Goal: Task Accomplishment & Management: Manage account settings

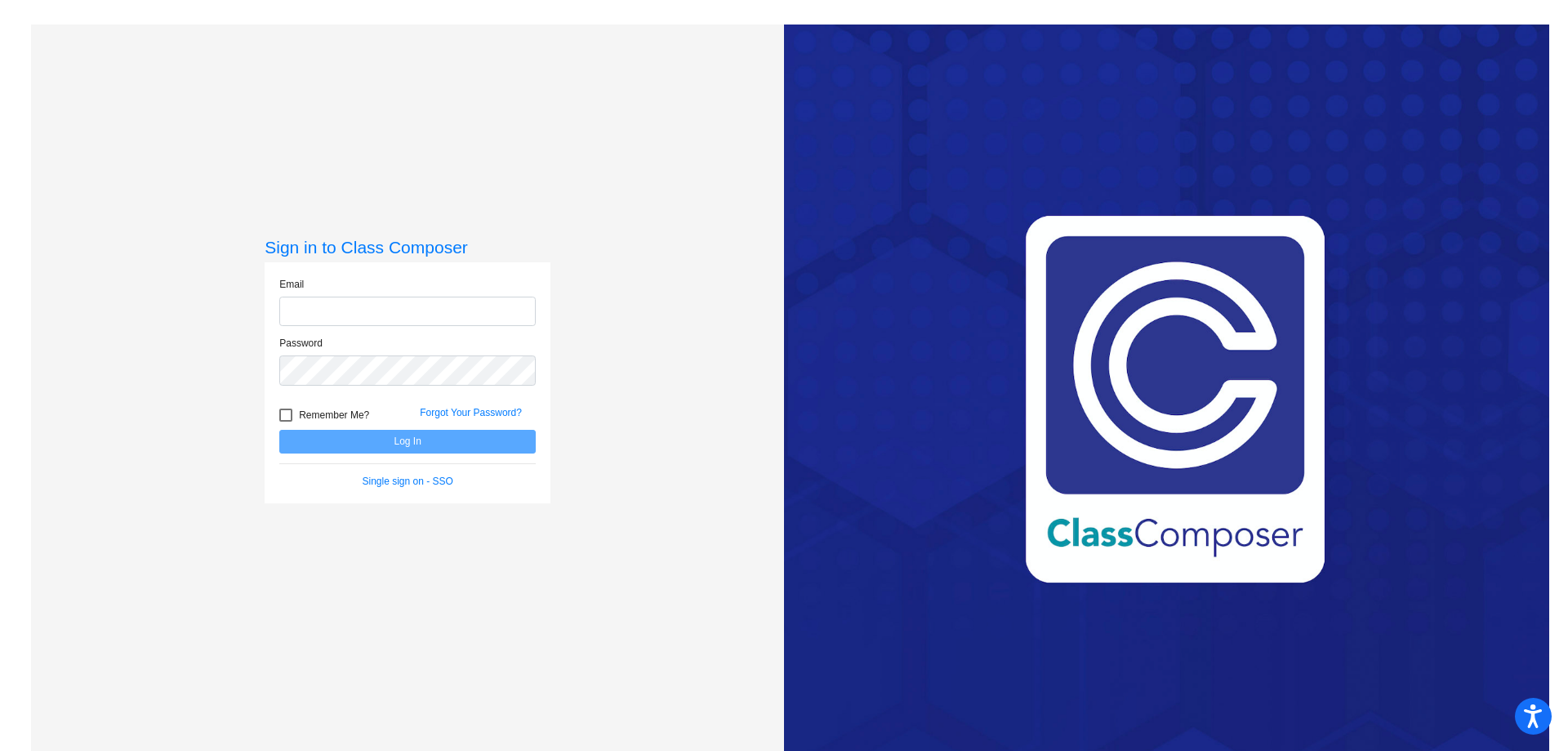
click at [416, 319] on input "email" at bounding box center [407, 312] width 257 height 30
type input "[EMAIL_ADDRESS][DOMAIN_NAME]"
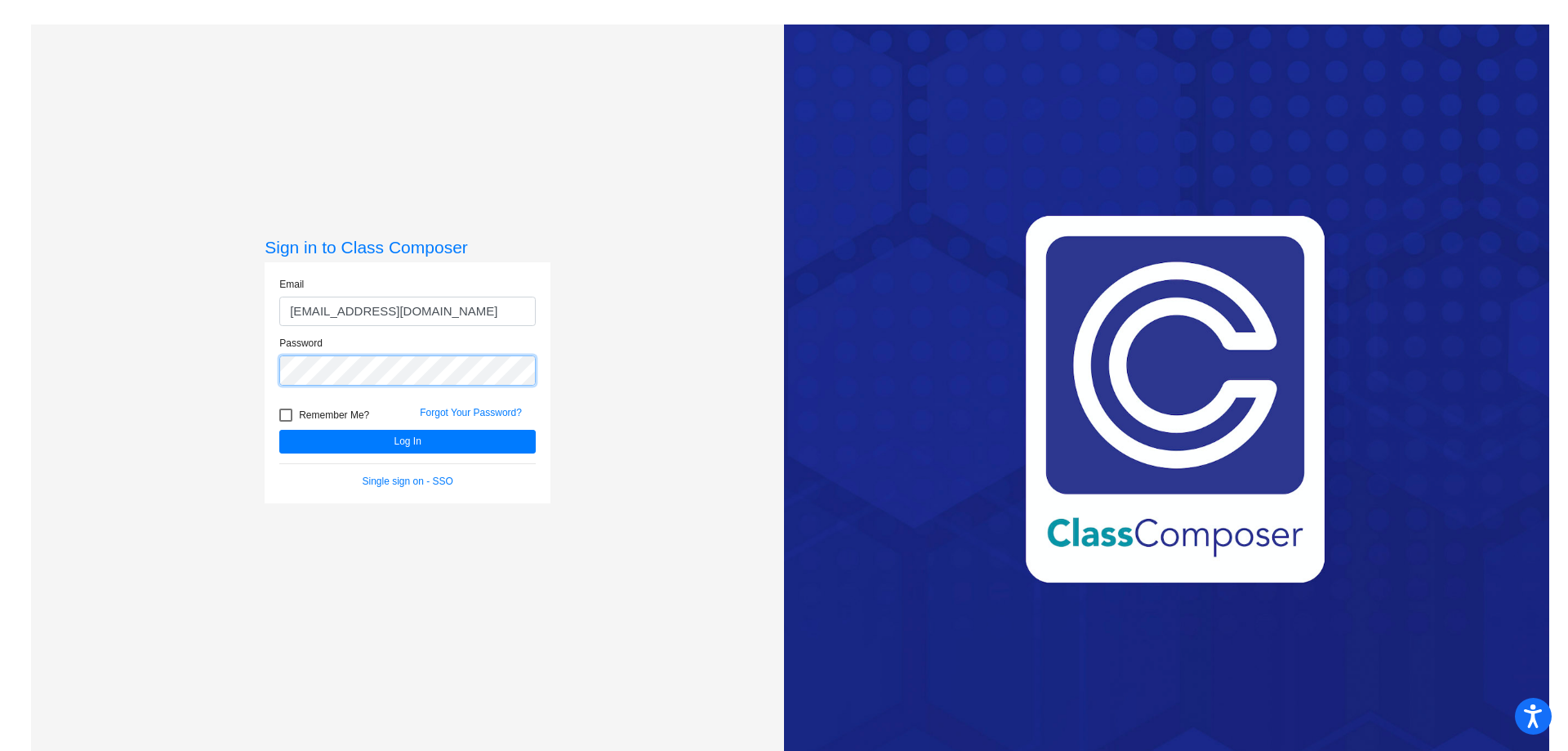
click at [279, 430] on button "Log In" at bounding box center [407, 442] width 257 height 23
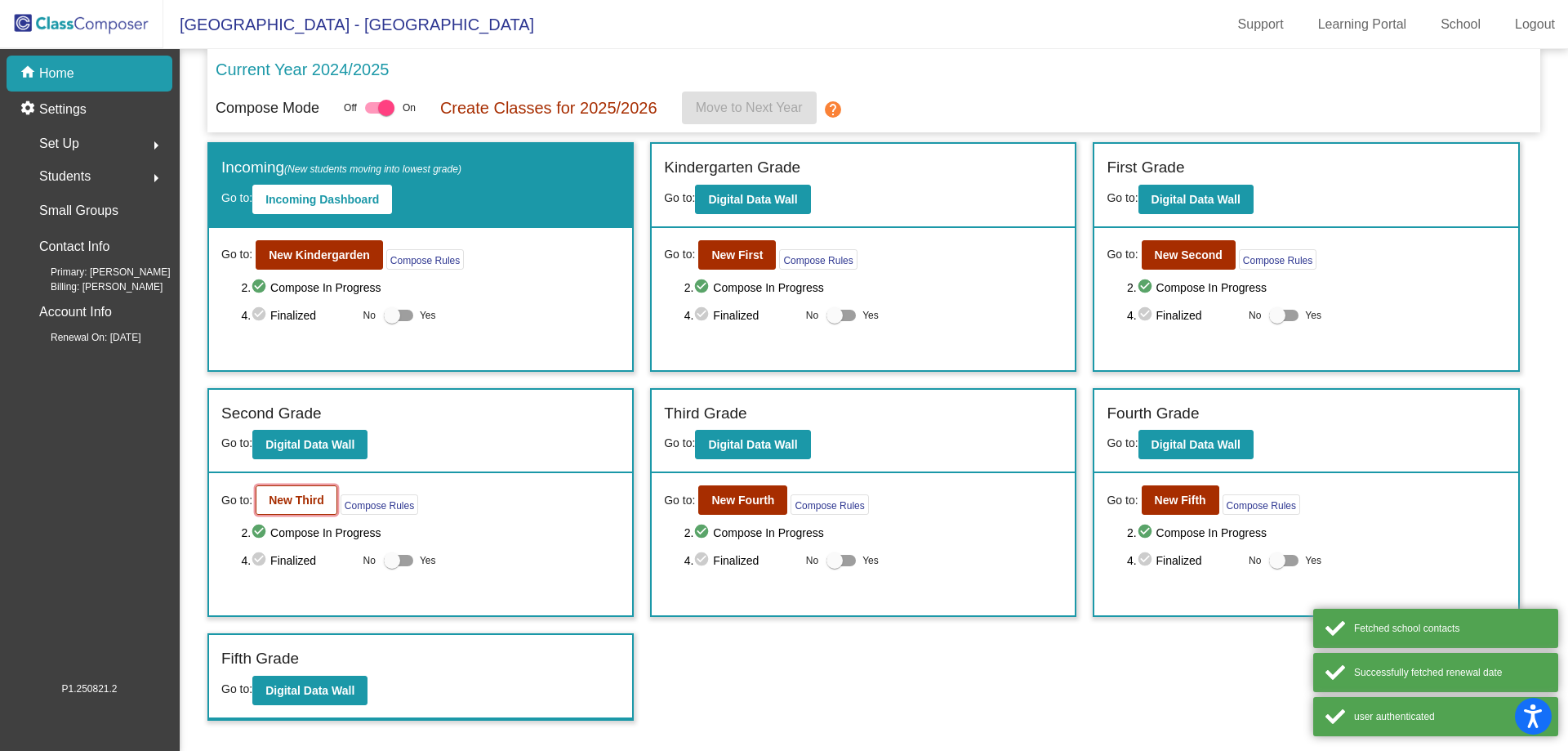
click at [318, 497] on b "New Third" at bounding box center [297, 500] width 56 height 13
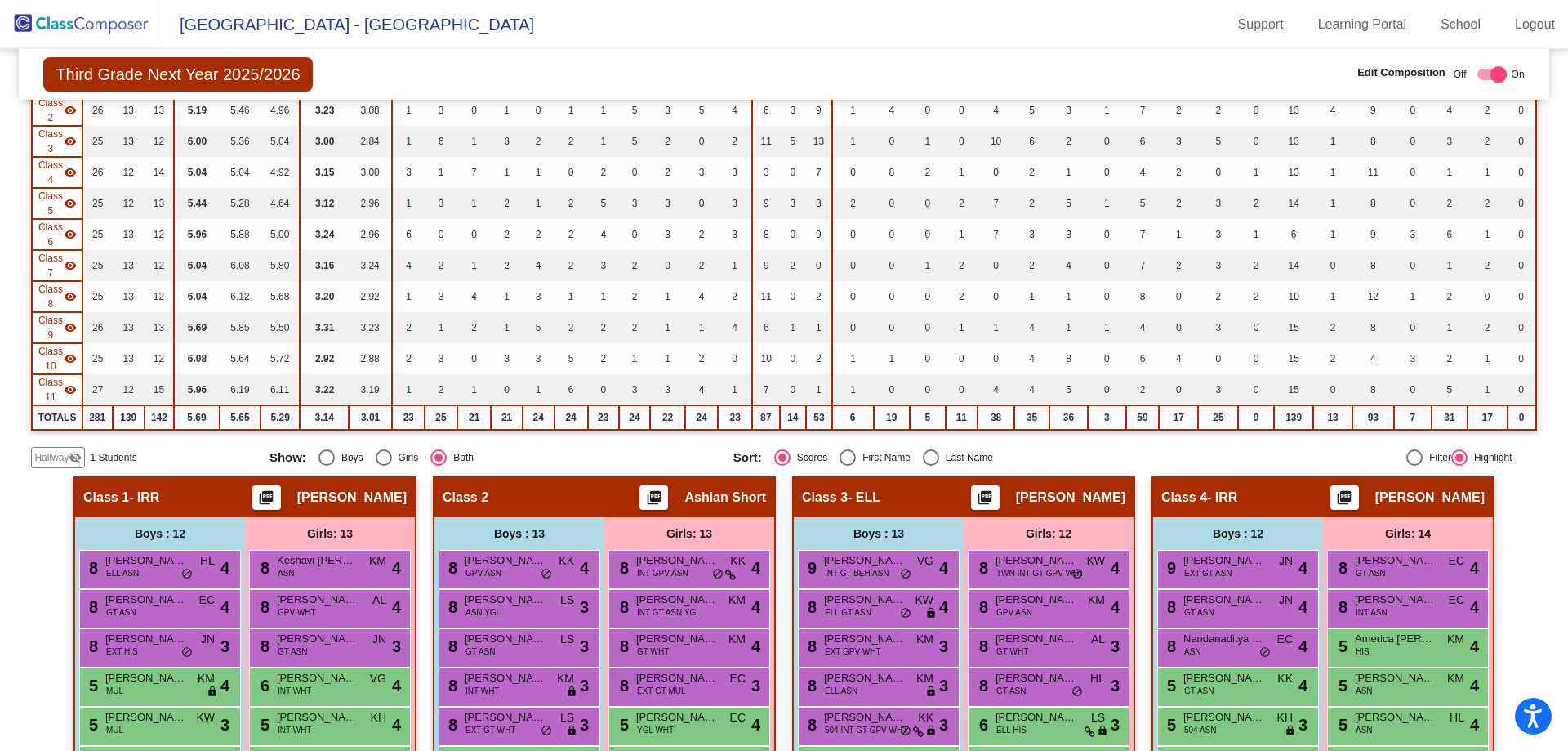
scroll to position [245, 0]
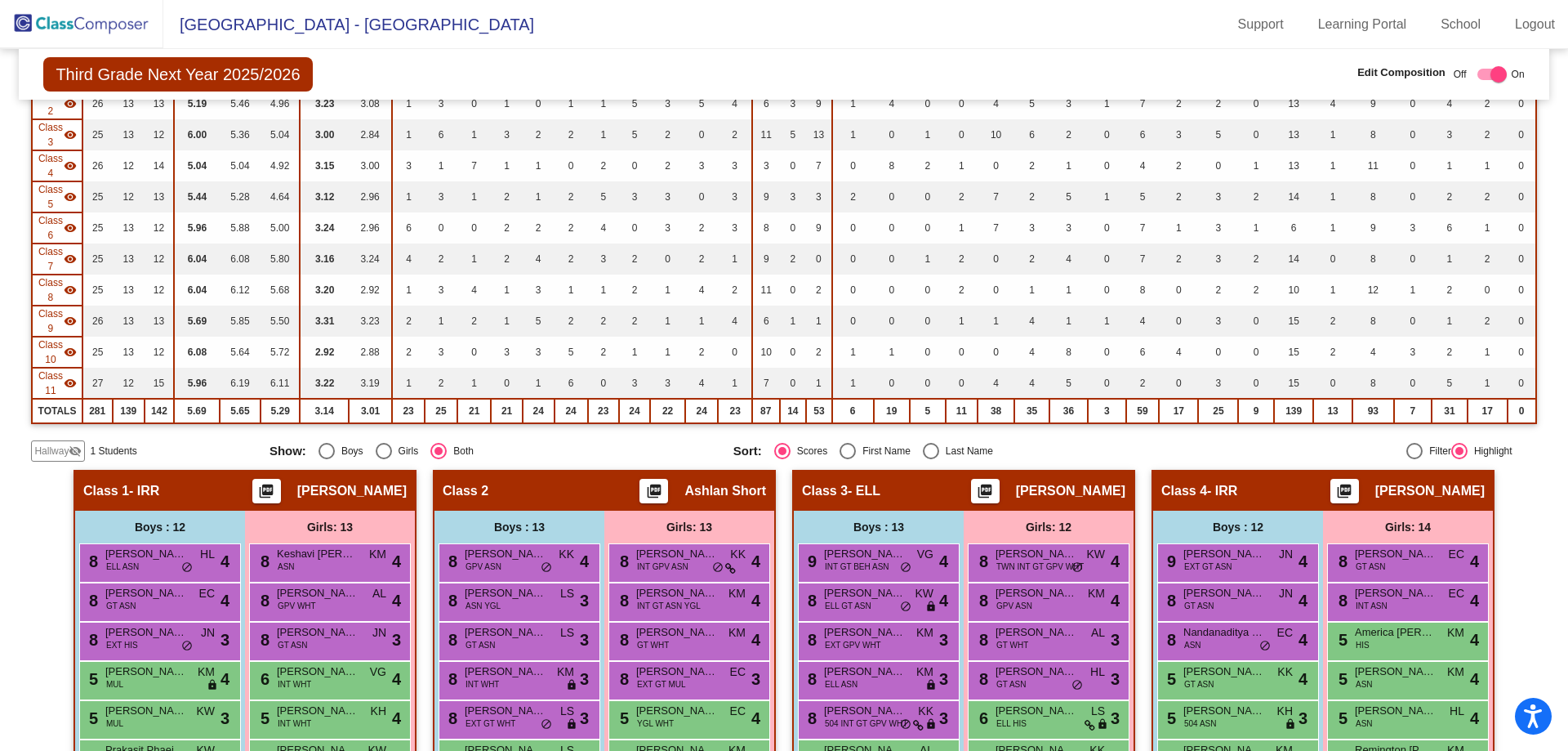
click at [42, 454] on span "Hallway" at bounding box center [51, 451] width 34 height 15
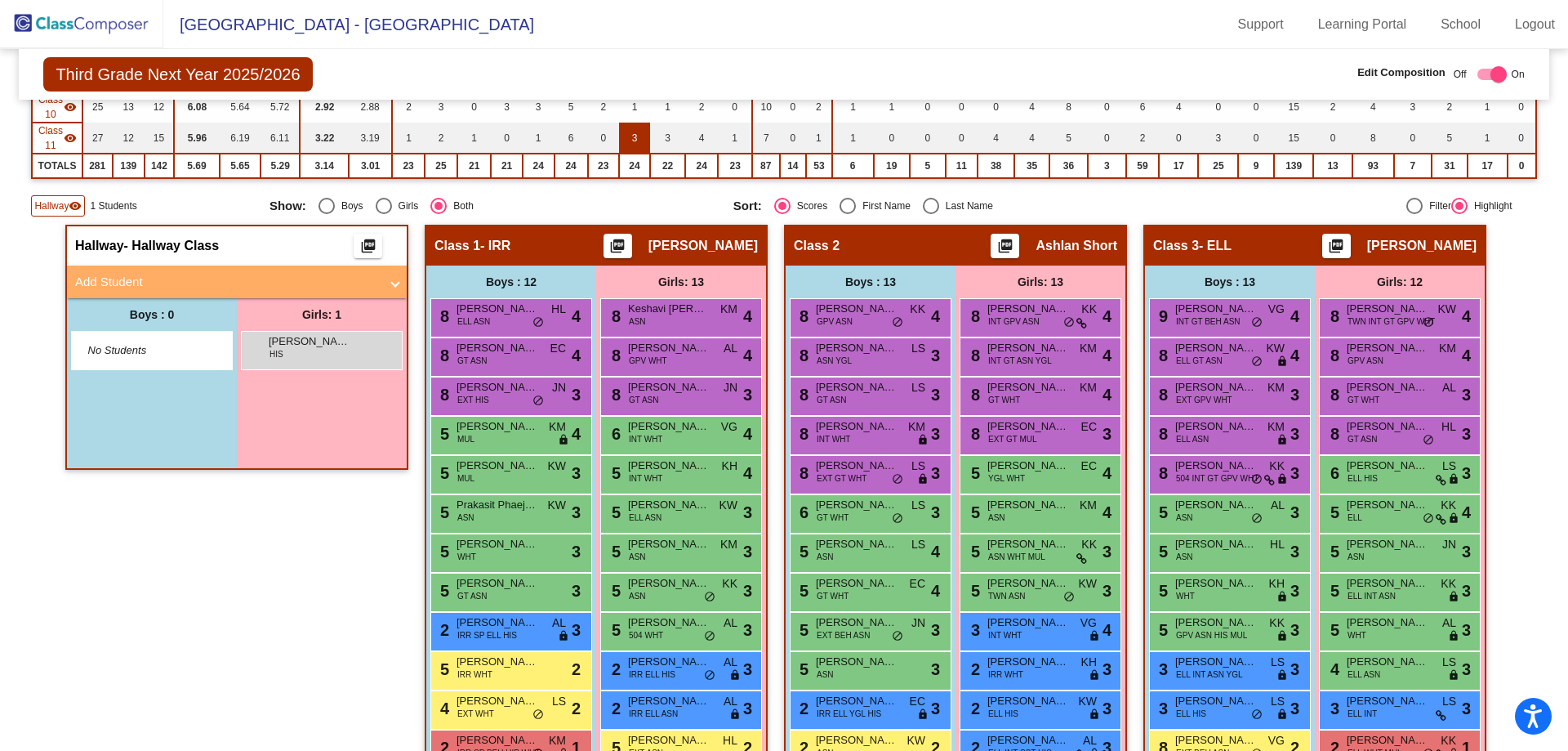
scroll to position [572, 0]
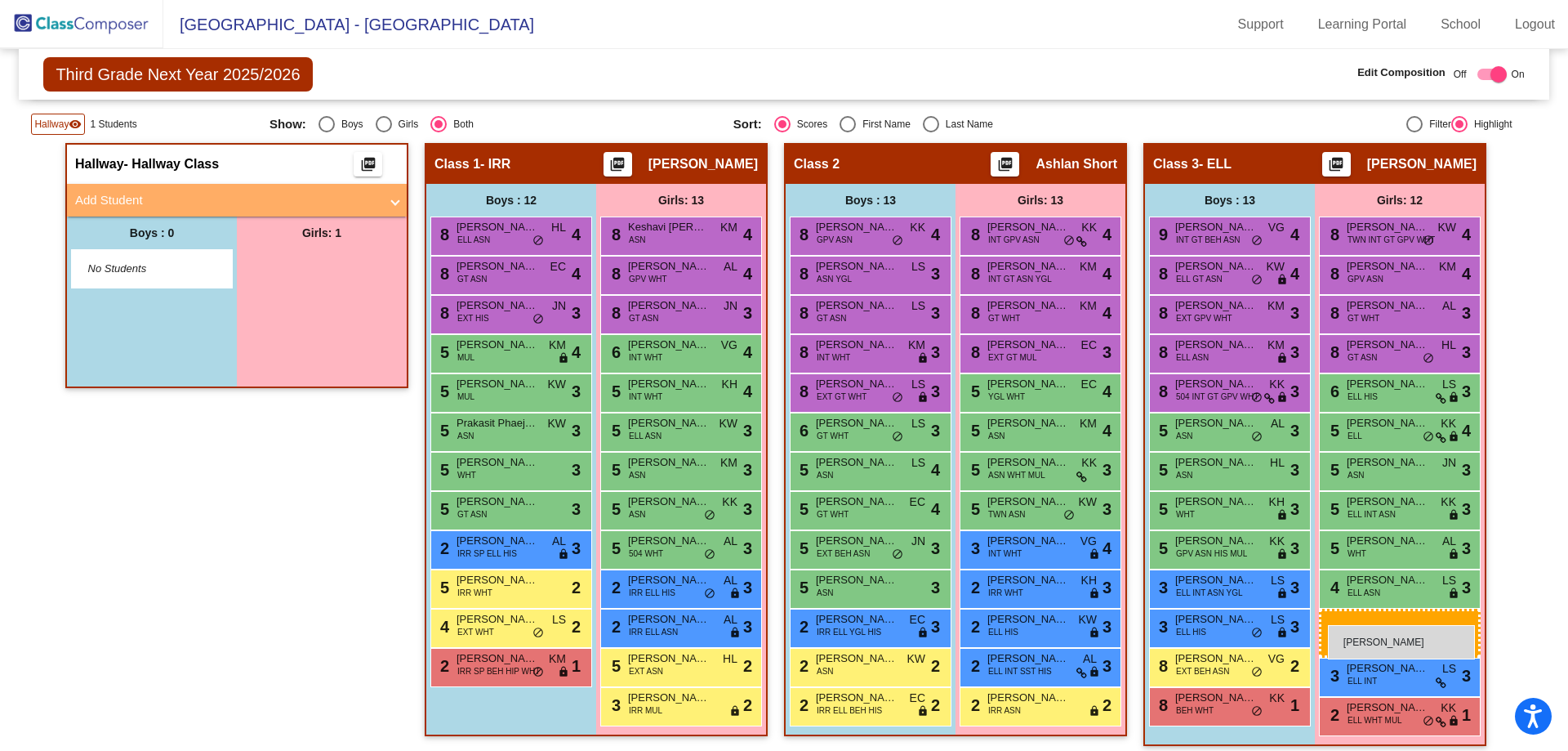
drag, startPoint x: 282, startPoint y: 258, endPoint x: 1328, endPoint y: 625, distance: 1108.5
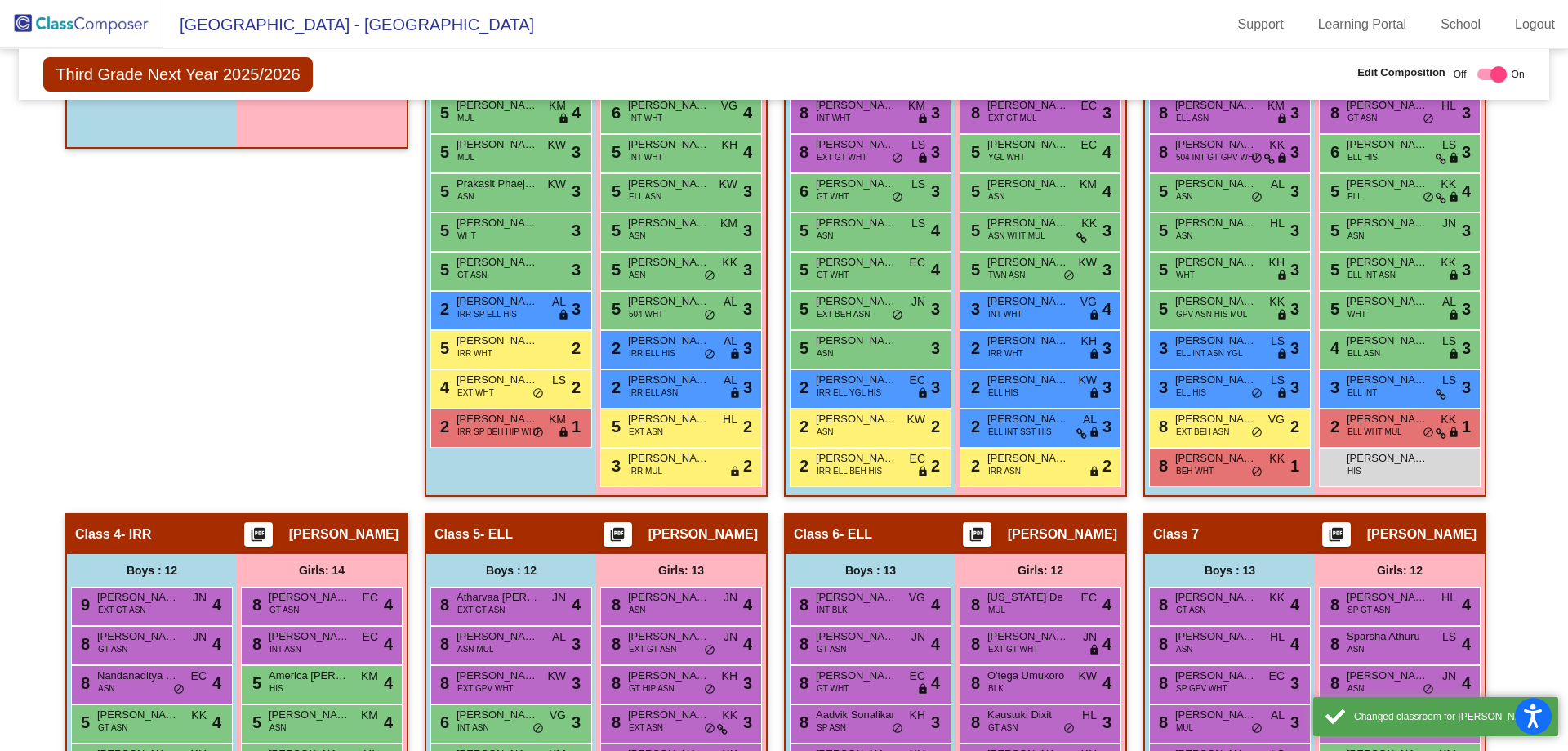
scroll to position [817, 0]
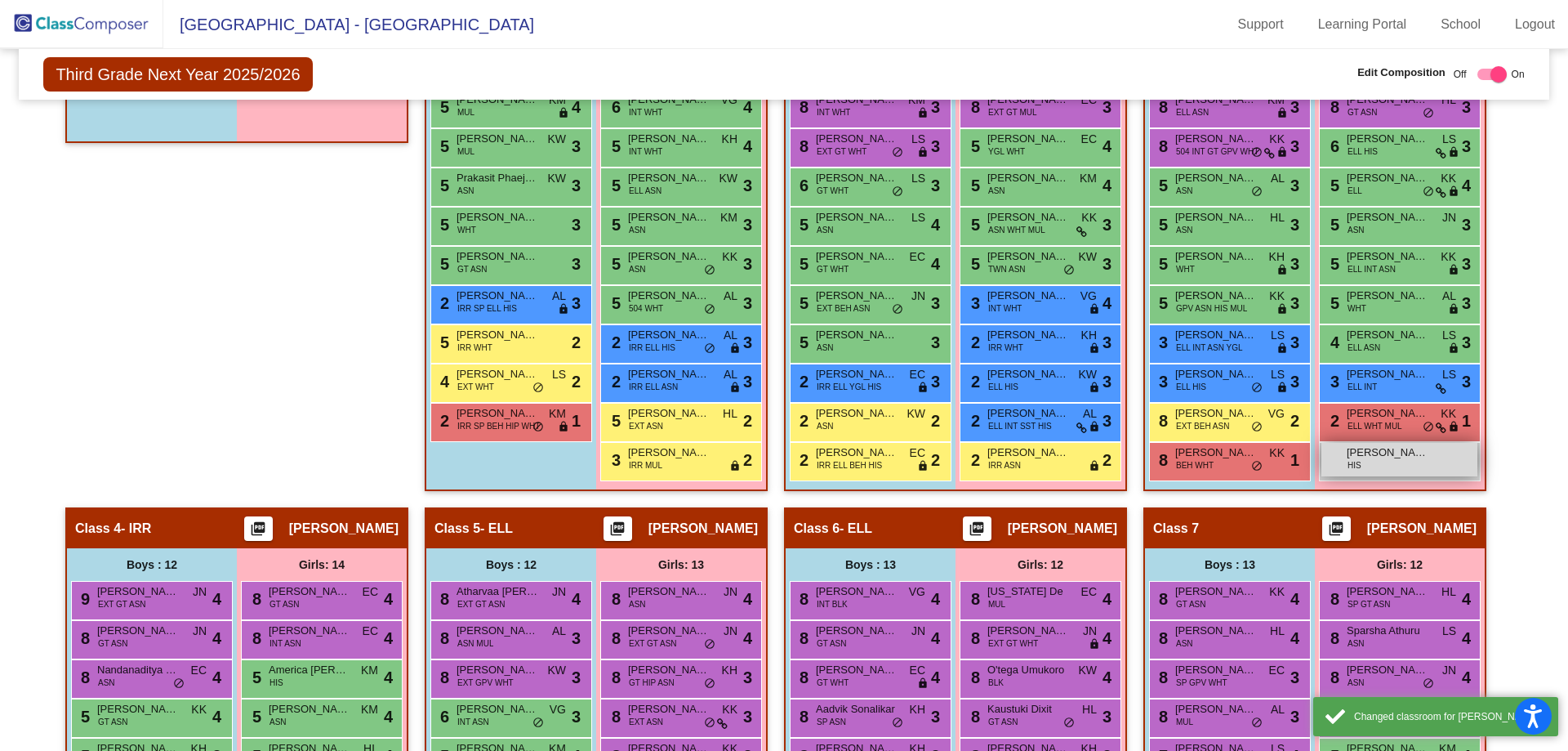
click at [1344, 474] on div "[PERSON_NAME] HIS lock do_not_disturb_alt" at bounding box center [1399, 459] width 156 height 33
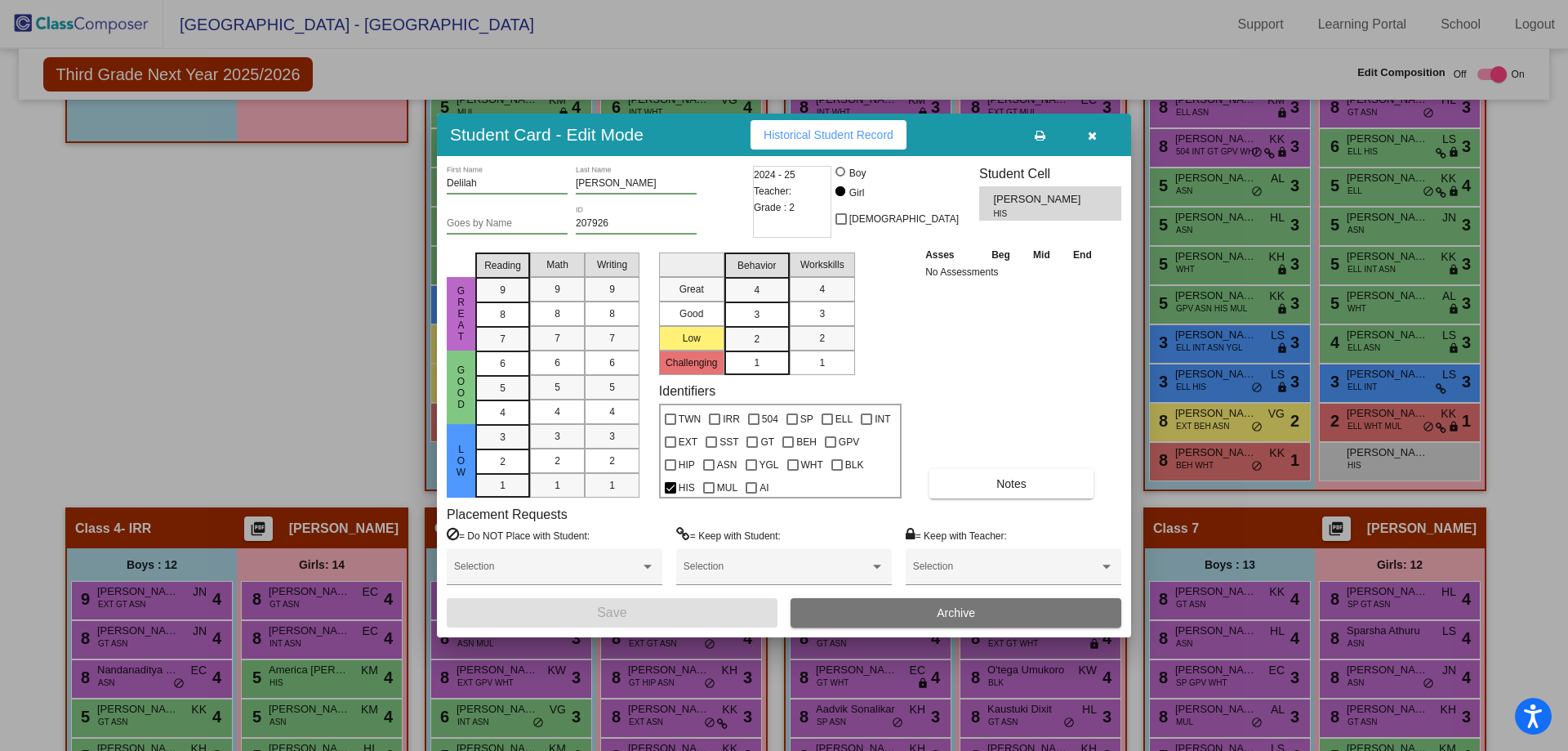
click at [1096, 133] on icon "button" at bounding box center [1092, 136] width 9 height 12
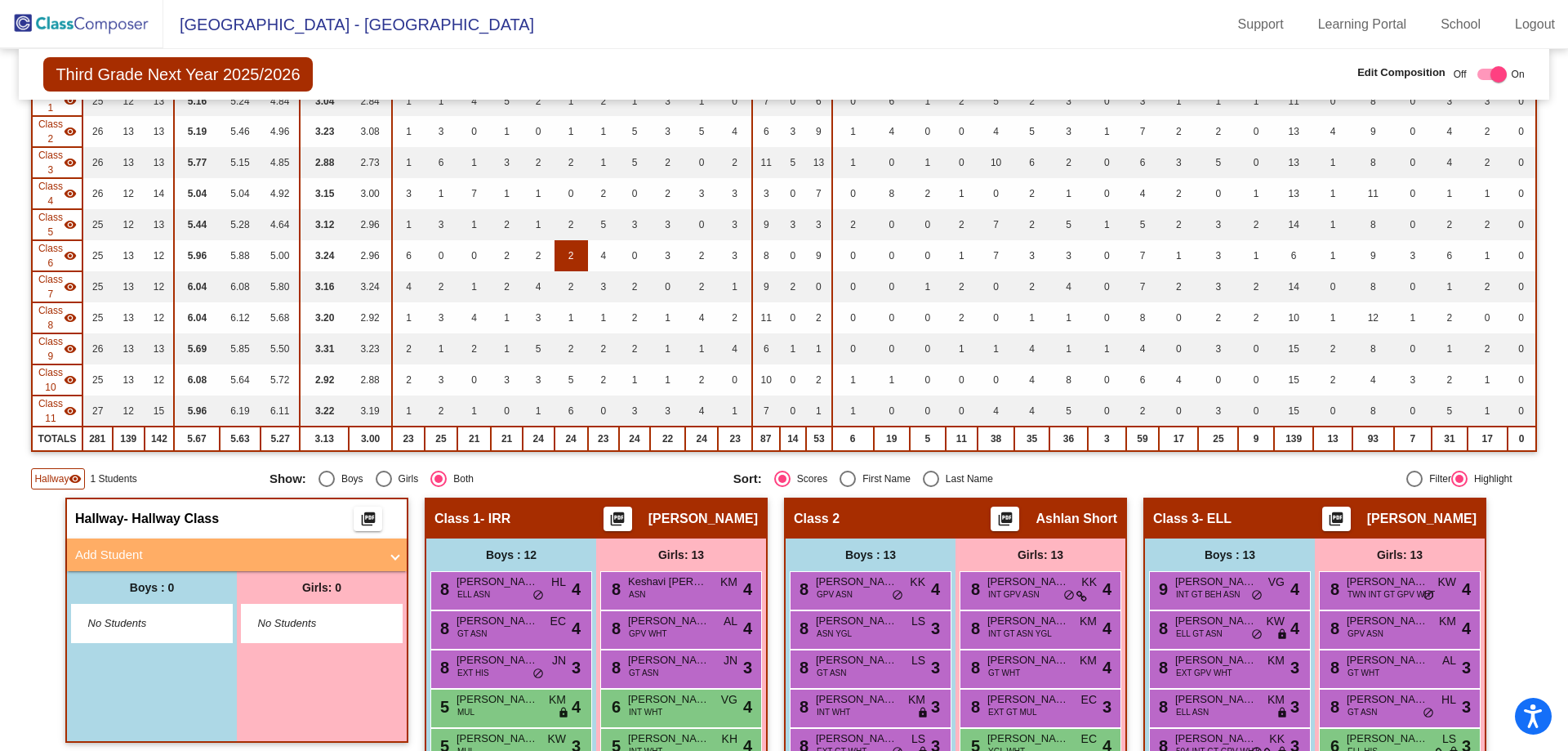
scroll to position [163, 0]
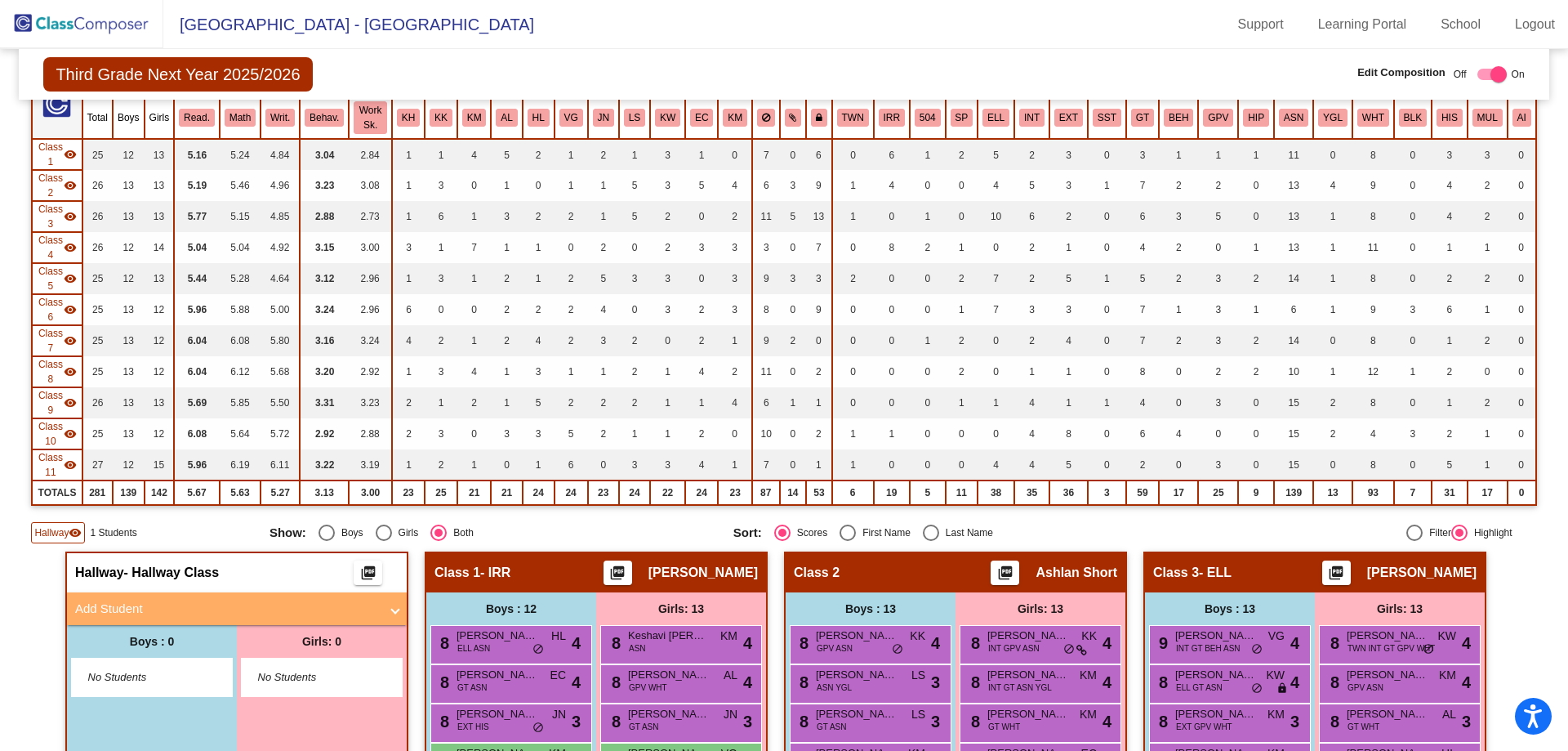
click at [72, 28] on img at bounding box center [82, 24] width 163 height 48
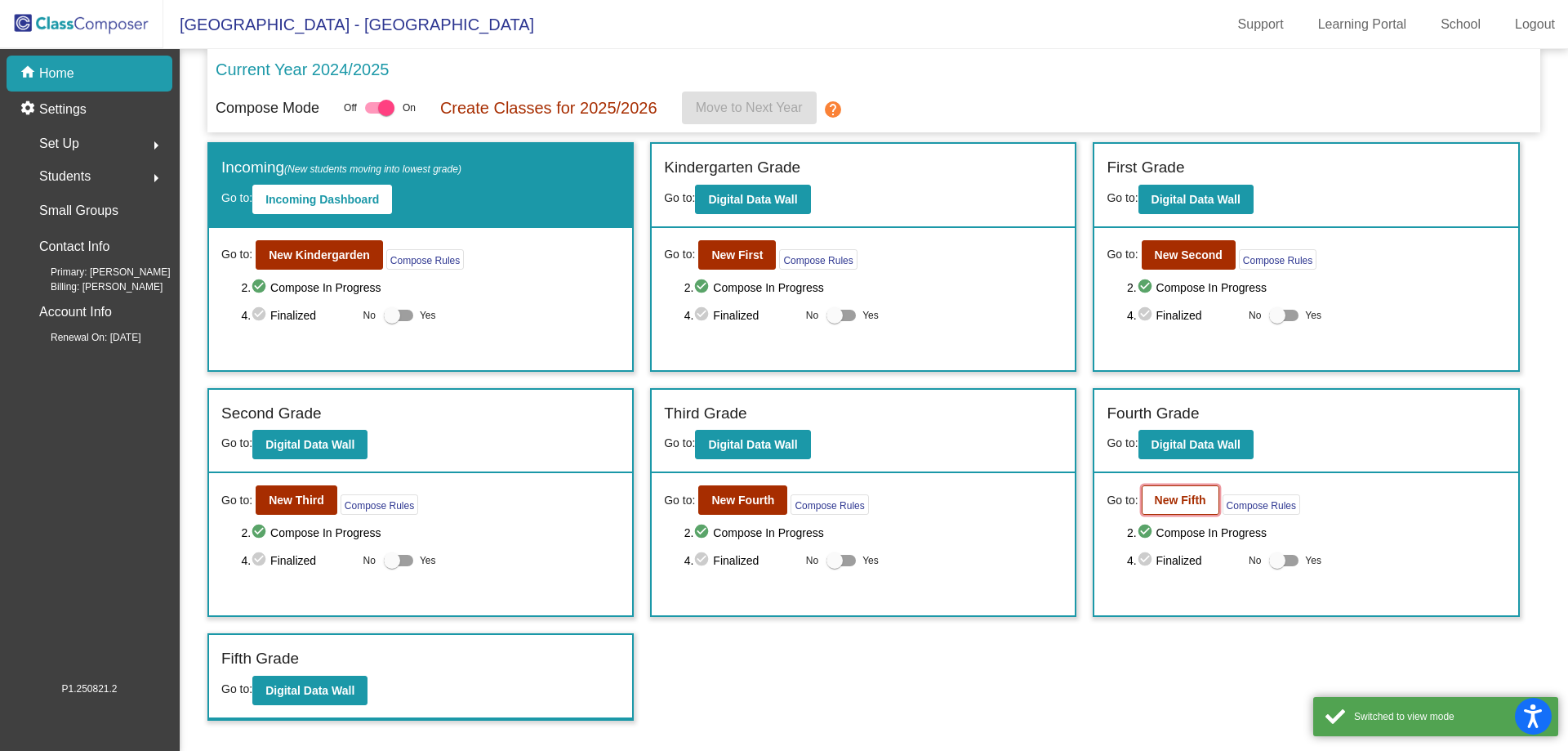
click at [1176, 499] on b "New Fifth" at bounding box center [1181, 500] width 52 height 13
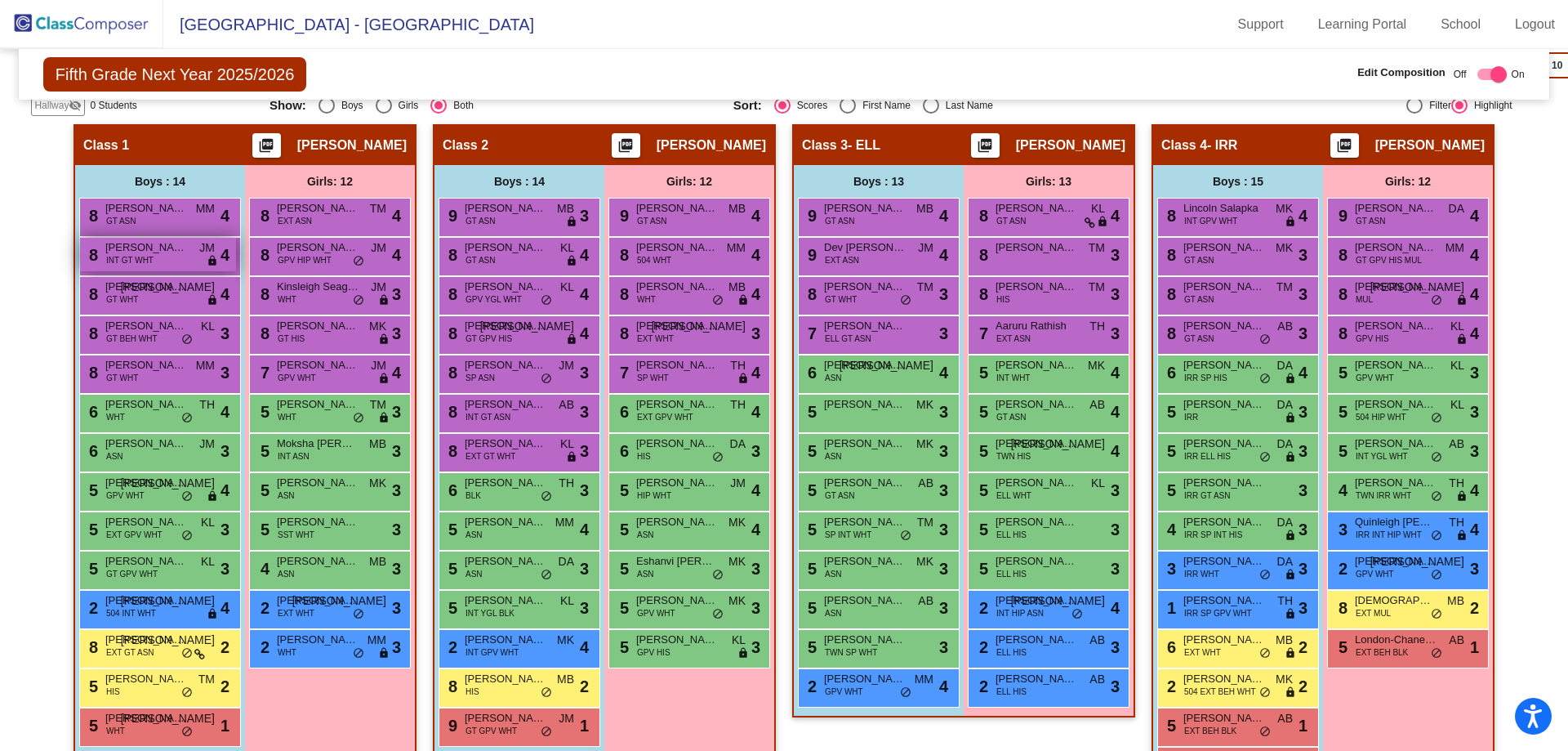
scroll to position [653, 0]
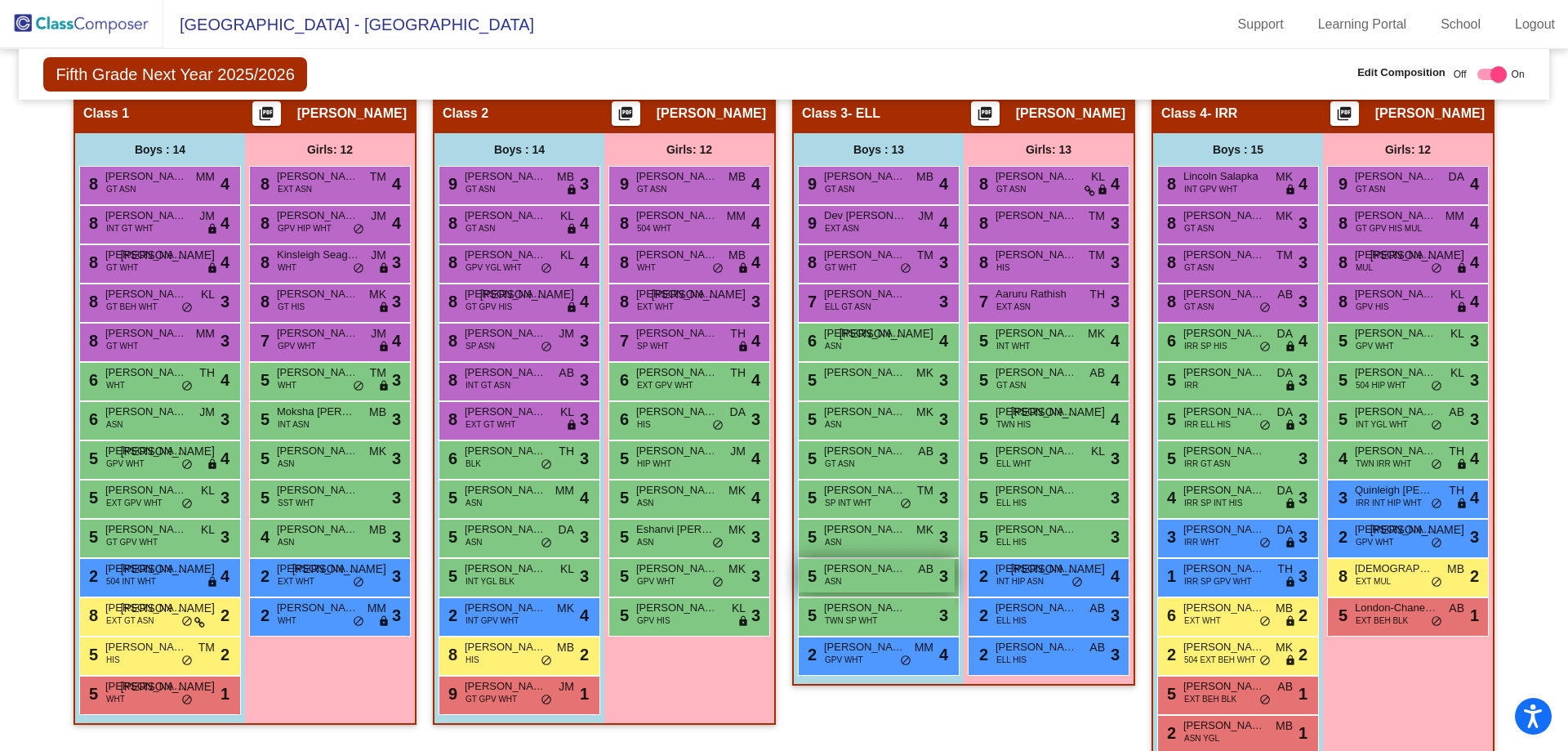
click at [849, 577] on div "5 [PERSON_NAME] ASN AB lock do_not_disturb_alt 3" at bounding box center [876, 576] width 156 height 33
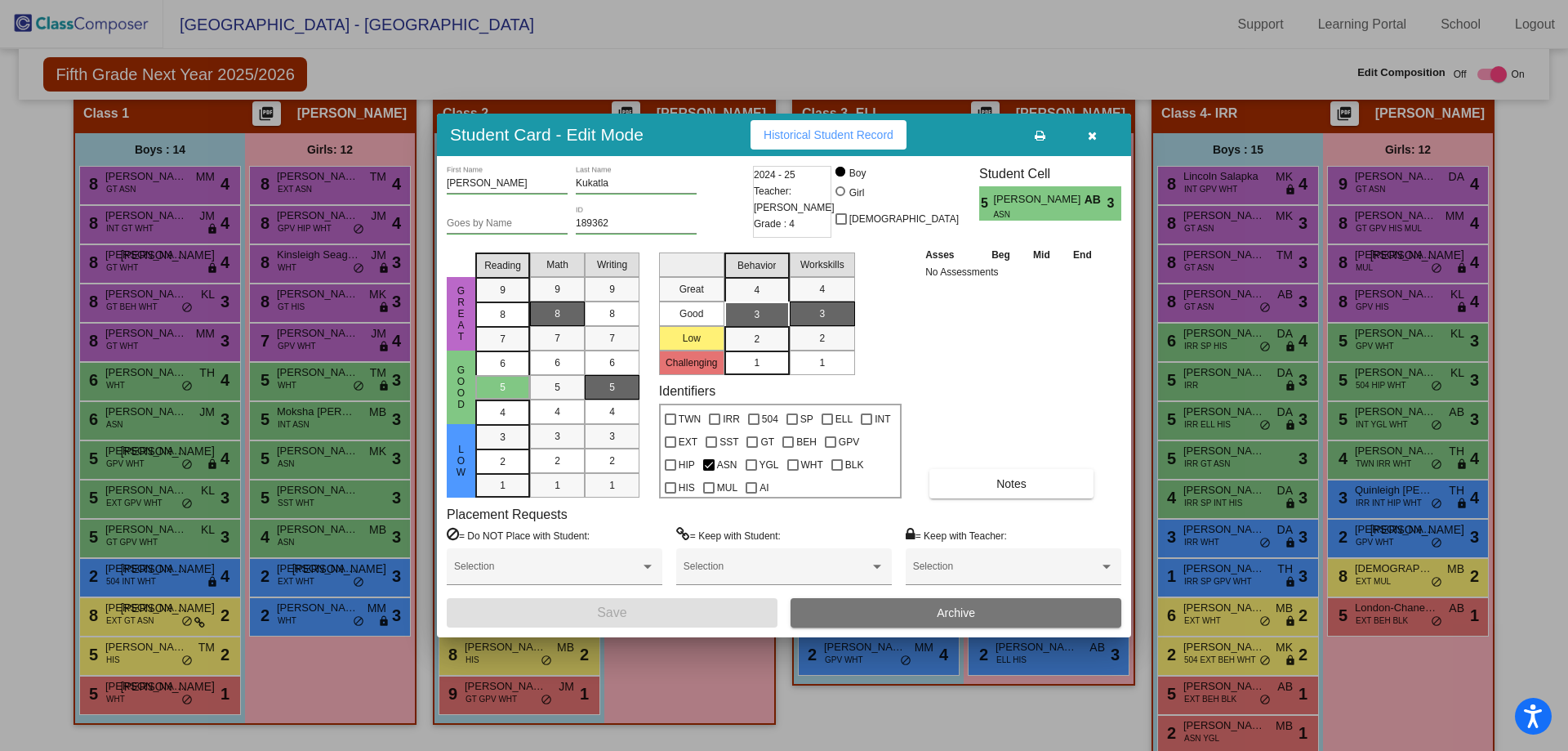
click at [906, 622] on button "Archive" at bounding box center [956, 613] width 331 height 29
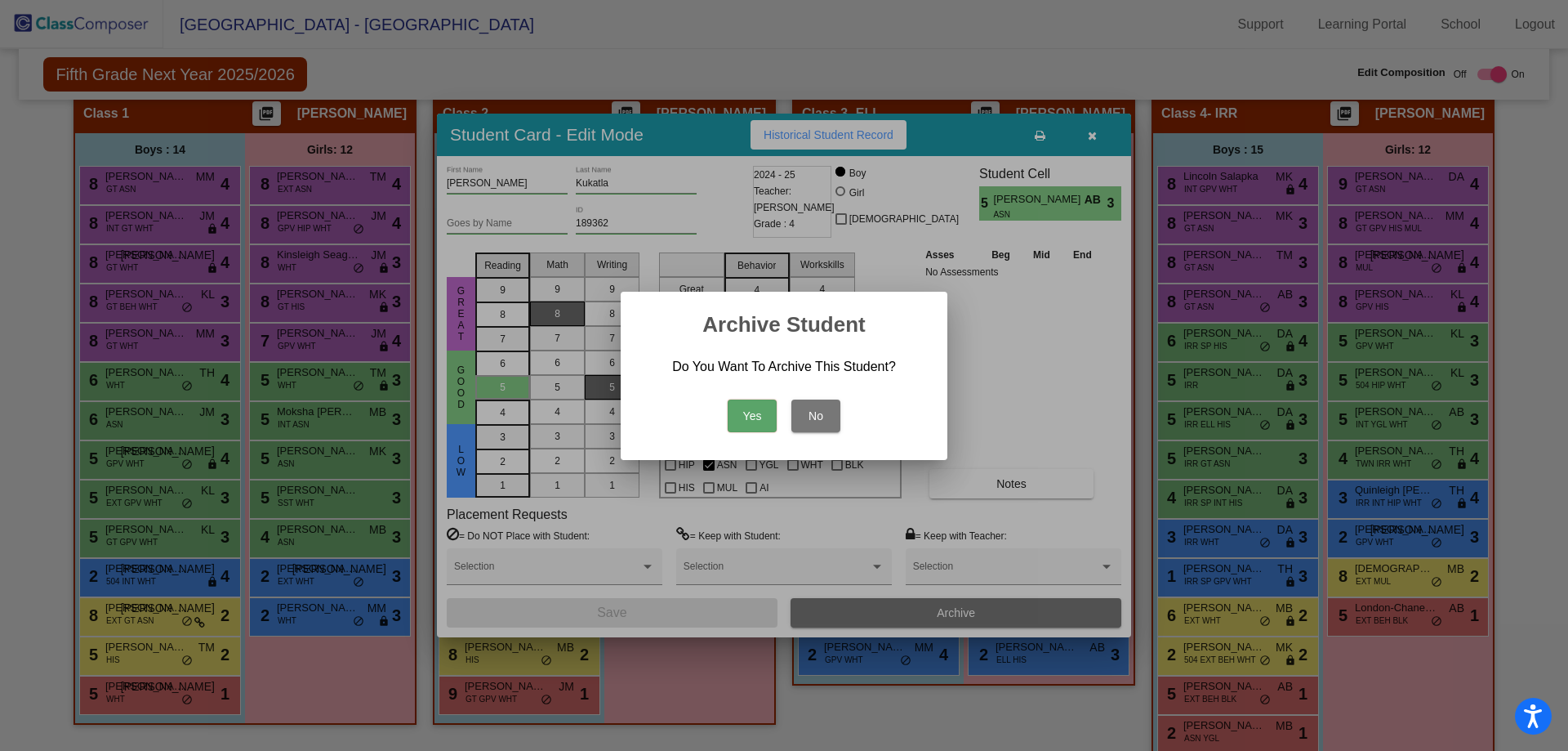
click at [759, 410] on button "Yes" at bounding box center [752, 415] width 49 height 33
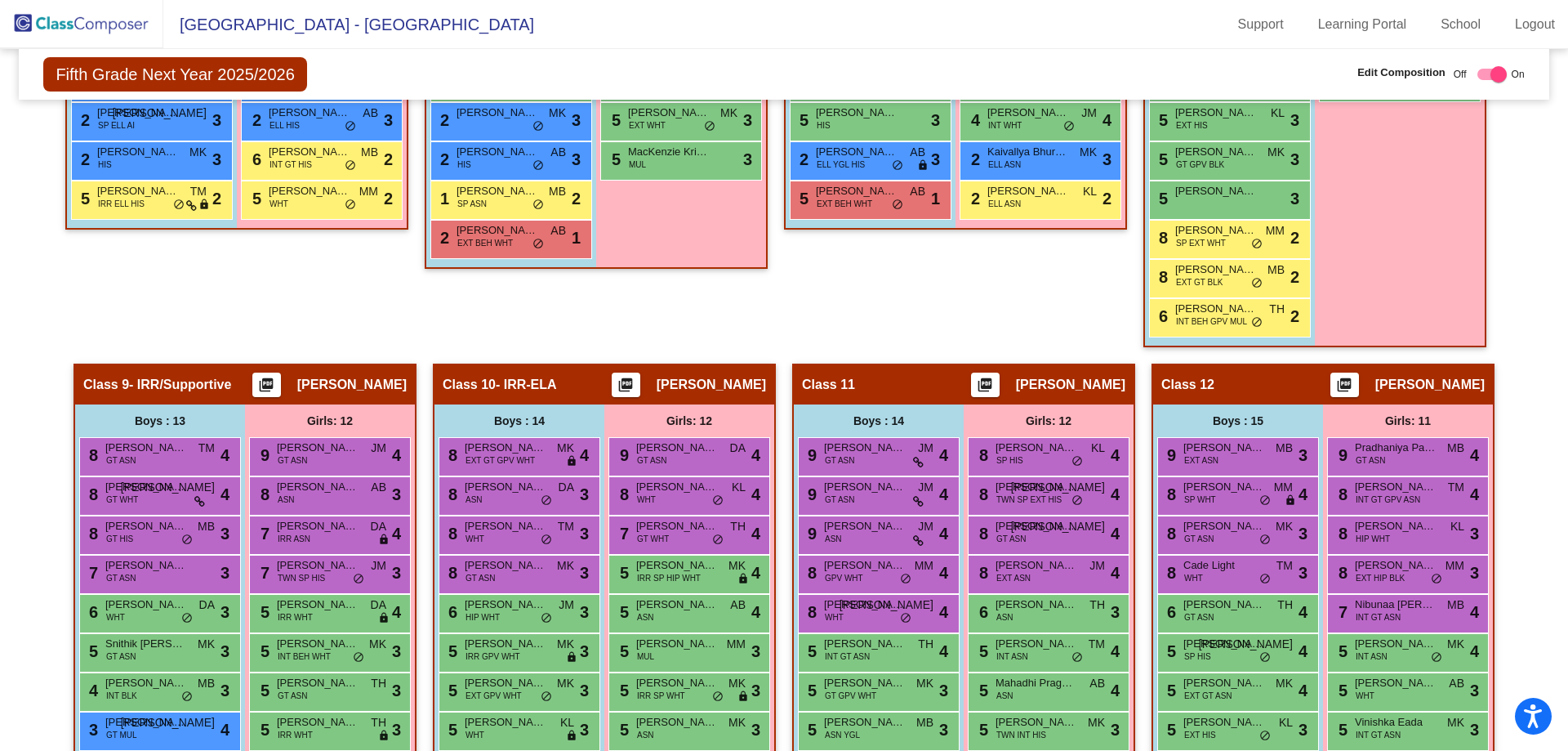
scroll to position [2099, 0]
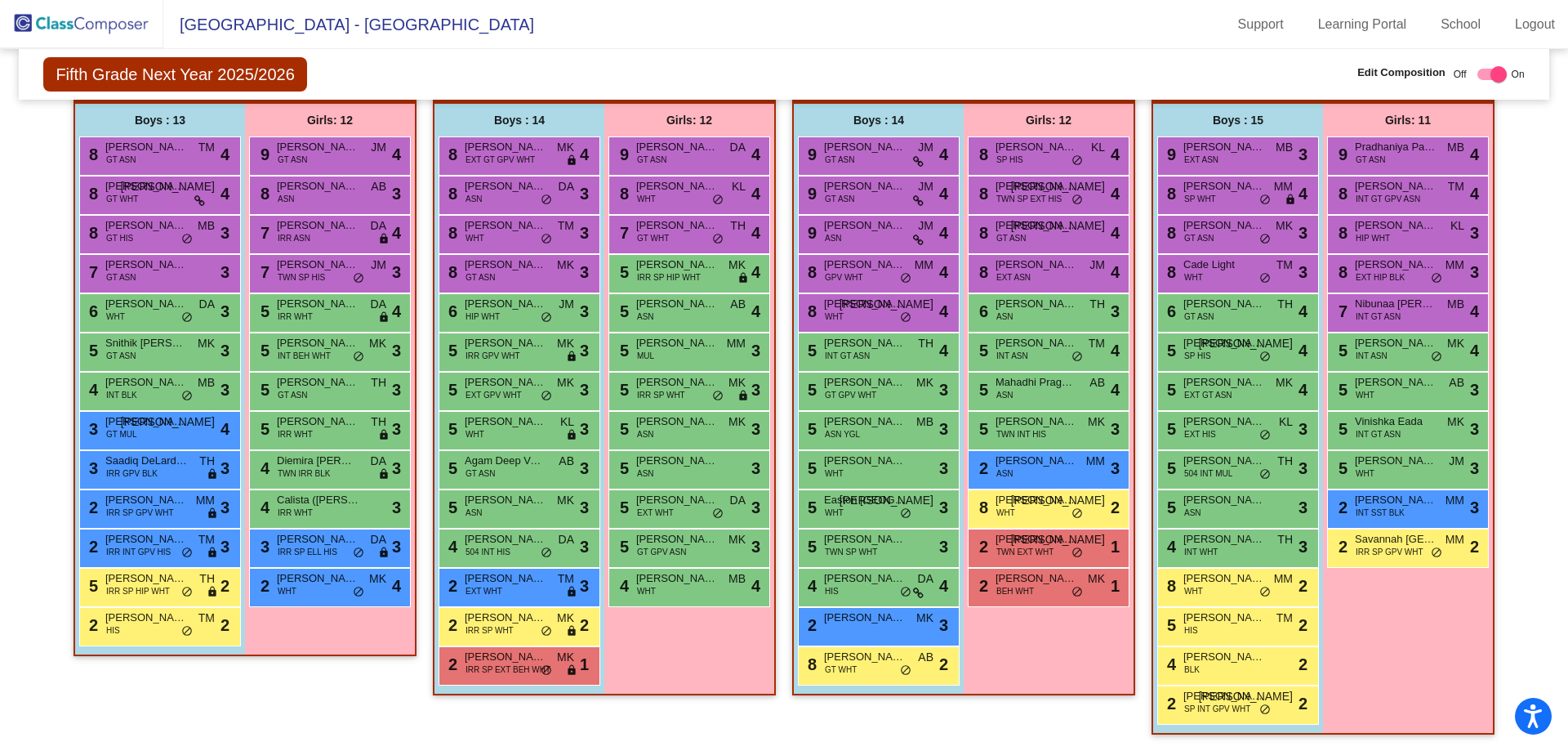
drag, startPoint x: 690, startPoint y: 453, endPoint x: 305, endPoint y: 691, distance: 452.6
click at [305, 691] on div "Class 9 - IRR/Supportive picture_as_pdf [PERSON_NAME] Add Student First Name La…" at bounding box center [245, 406] width 343 height 688
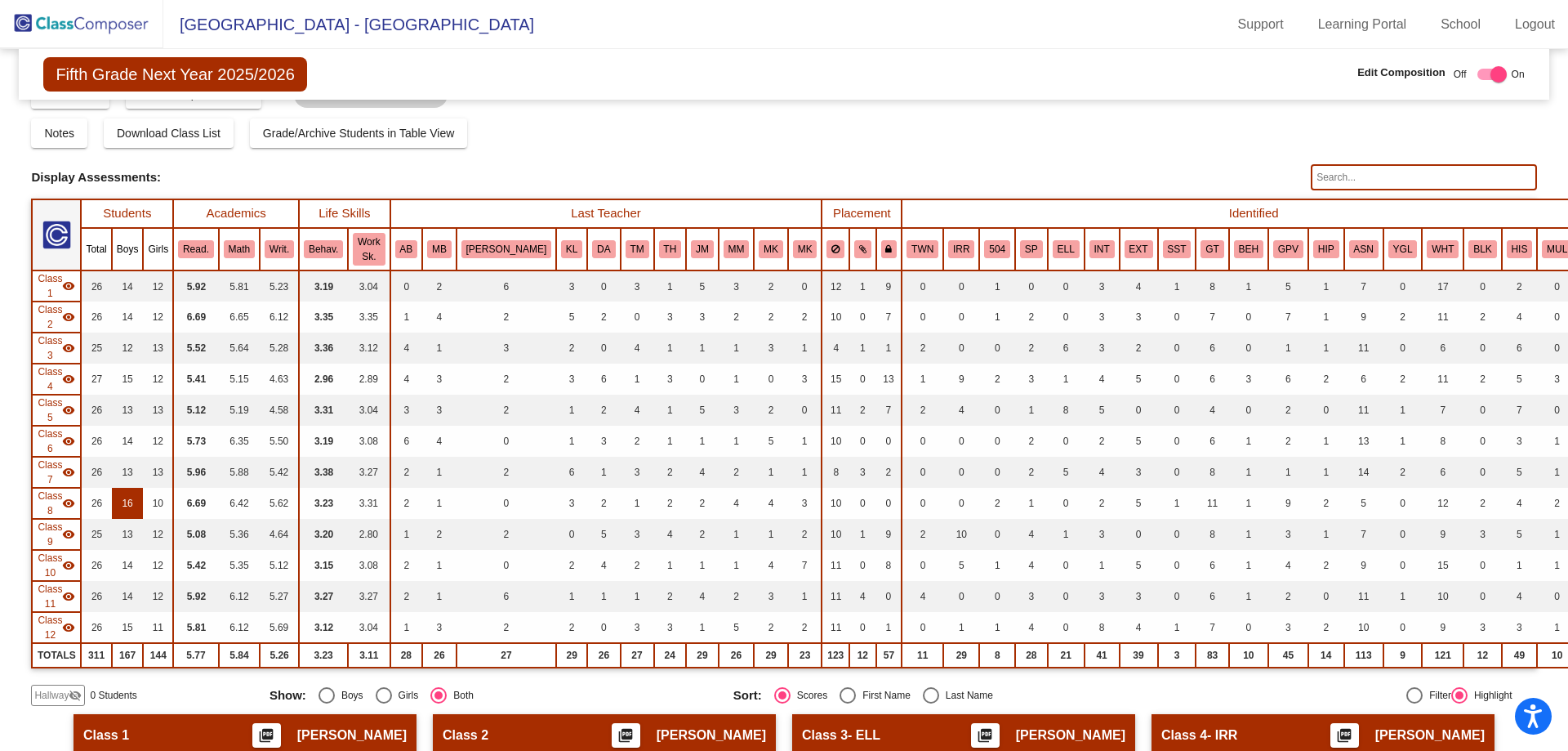
scroll to position [0, 0]
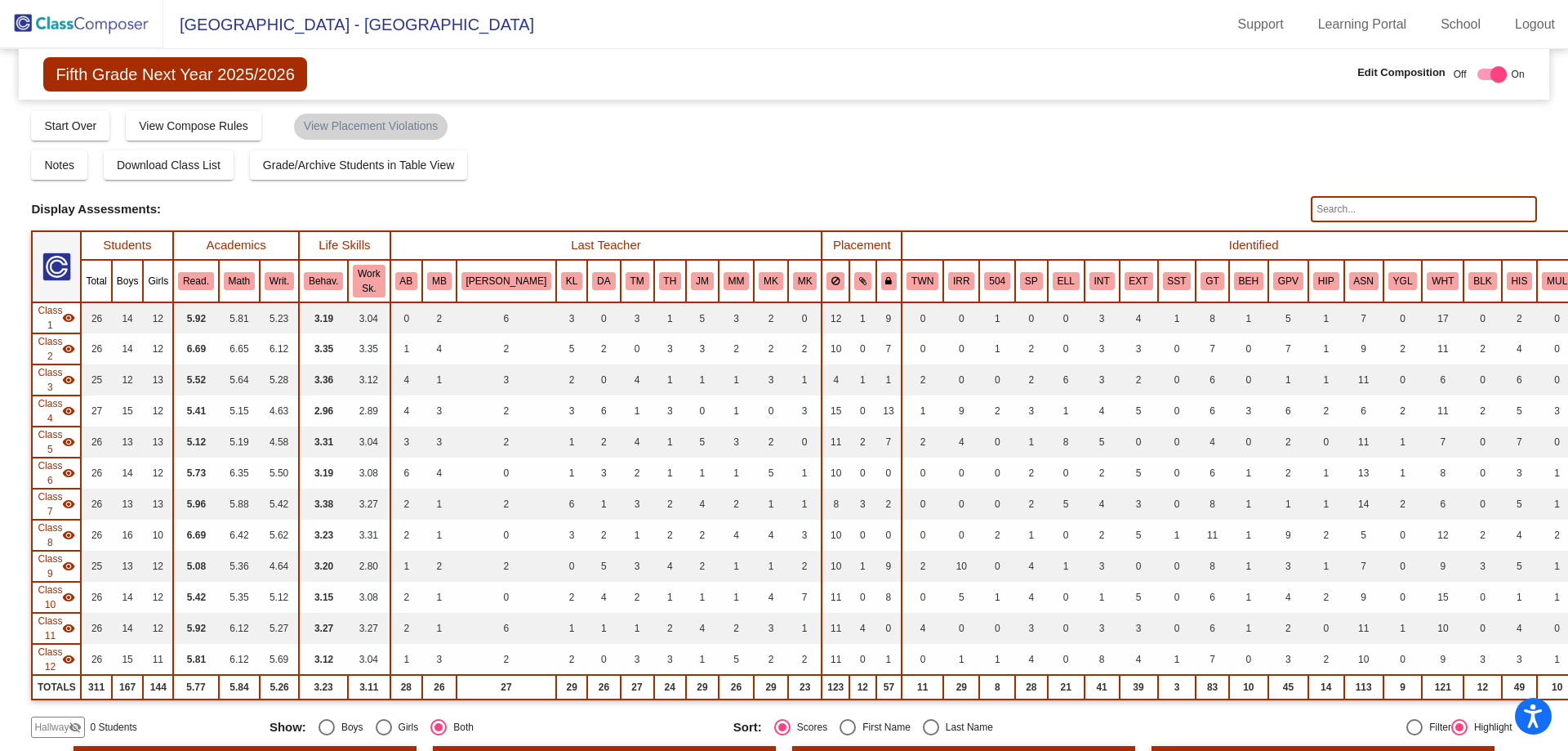
click at [100, 30] on img at bounding box center [82, 24] width 163 height 48
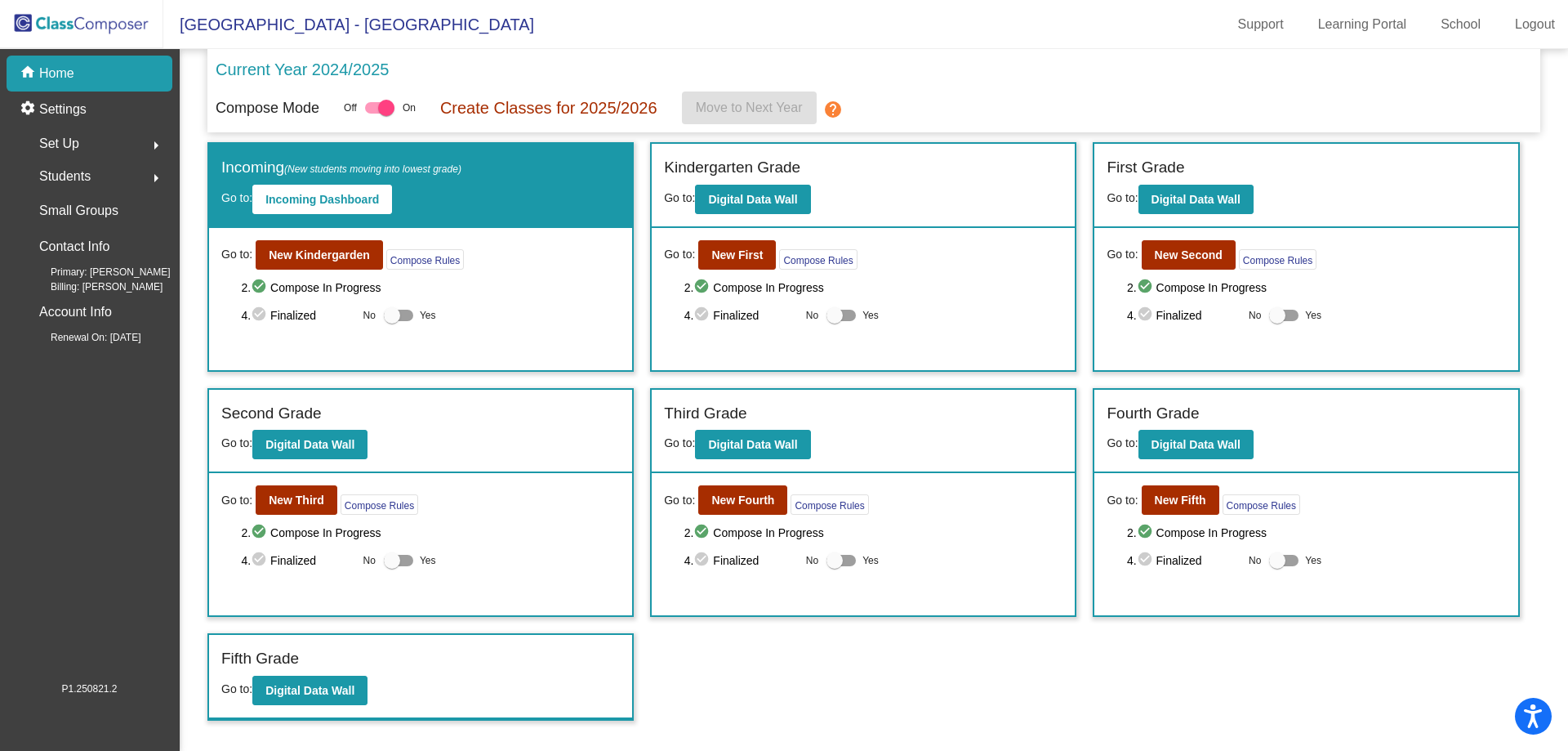
click at [70, 173] on span "Students" at bounding box center [65, 176] width 52 height 23
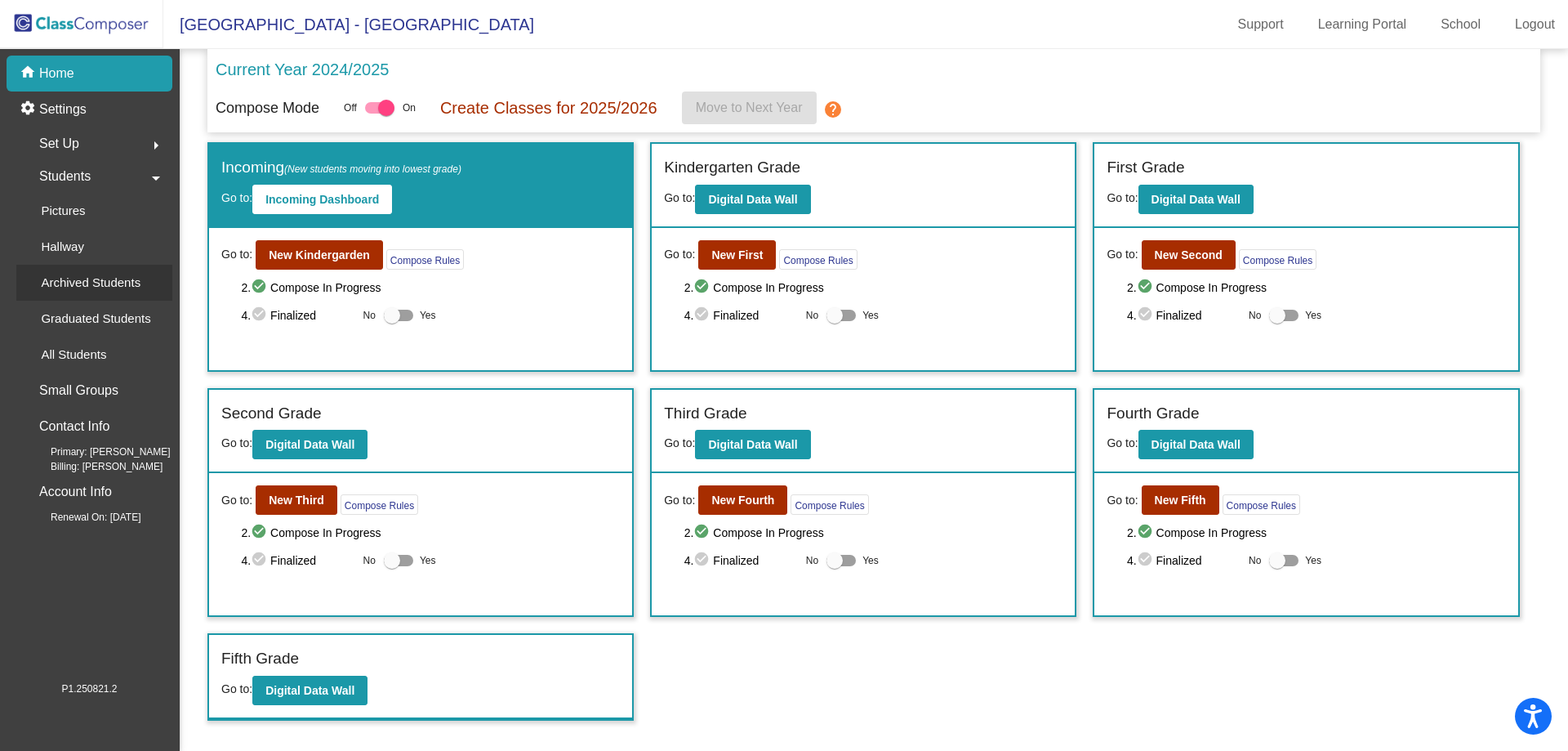
click at [82, 283] on p "Archived Students" at bounding box center [91, 283] width 100 height 20
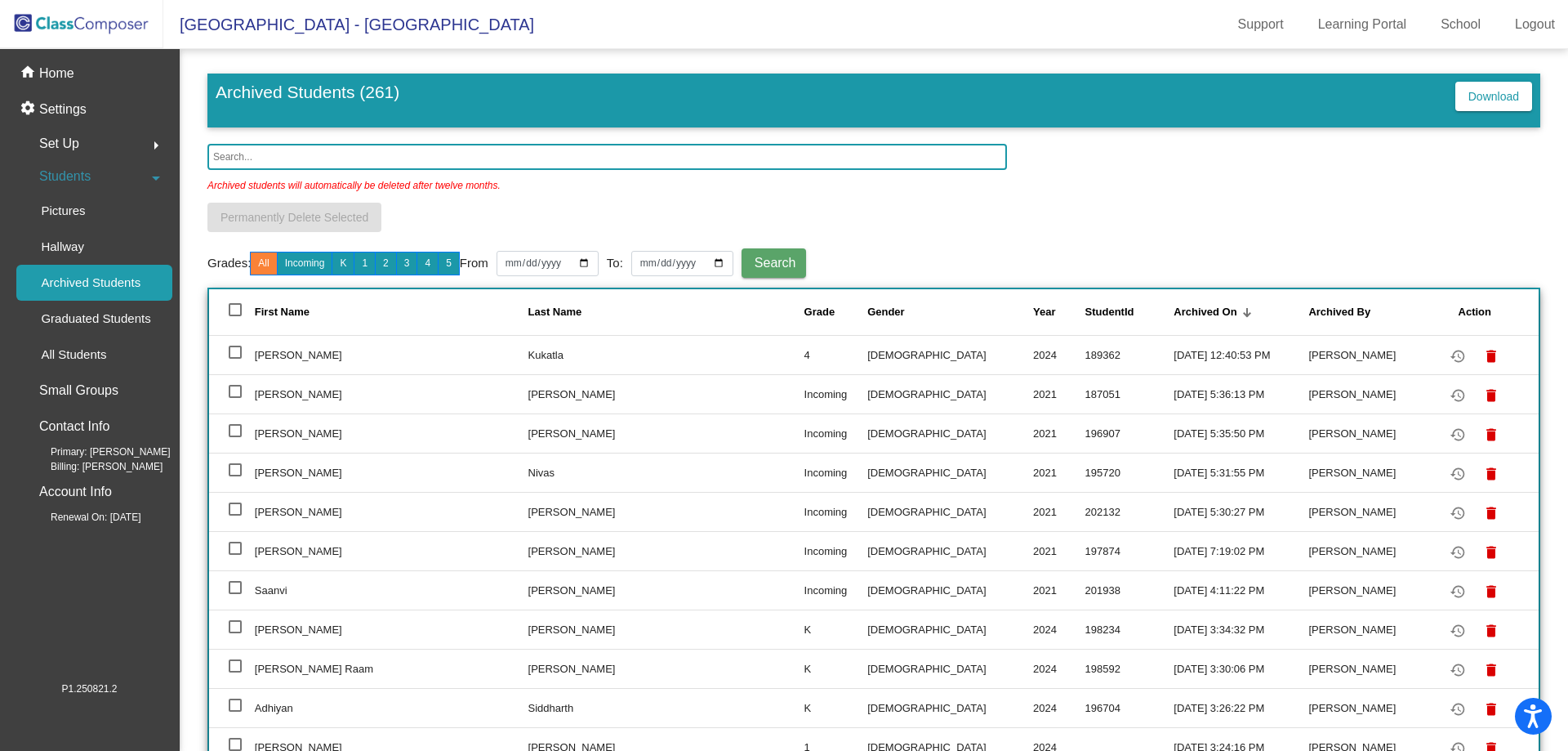
click at [286, 146] on input "text" at bounding box center [607, 157] width 800 height 26
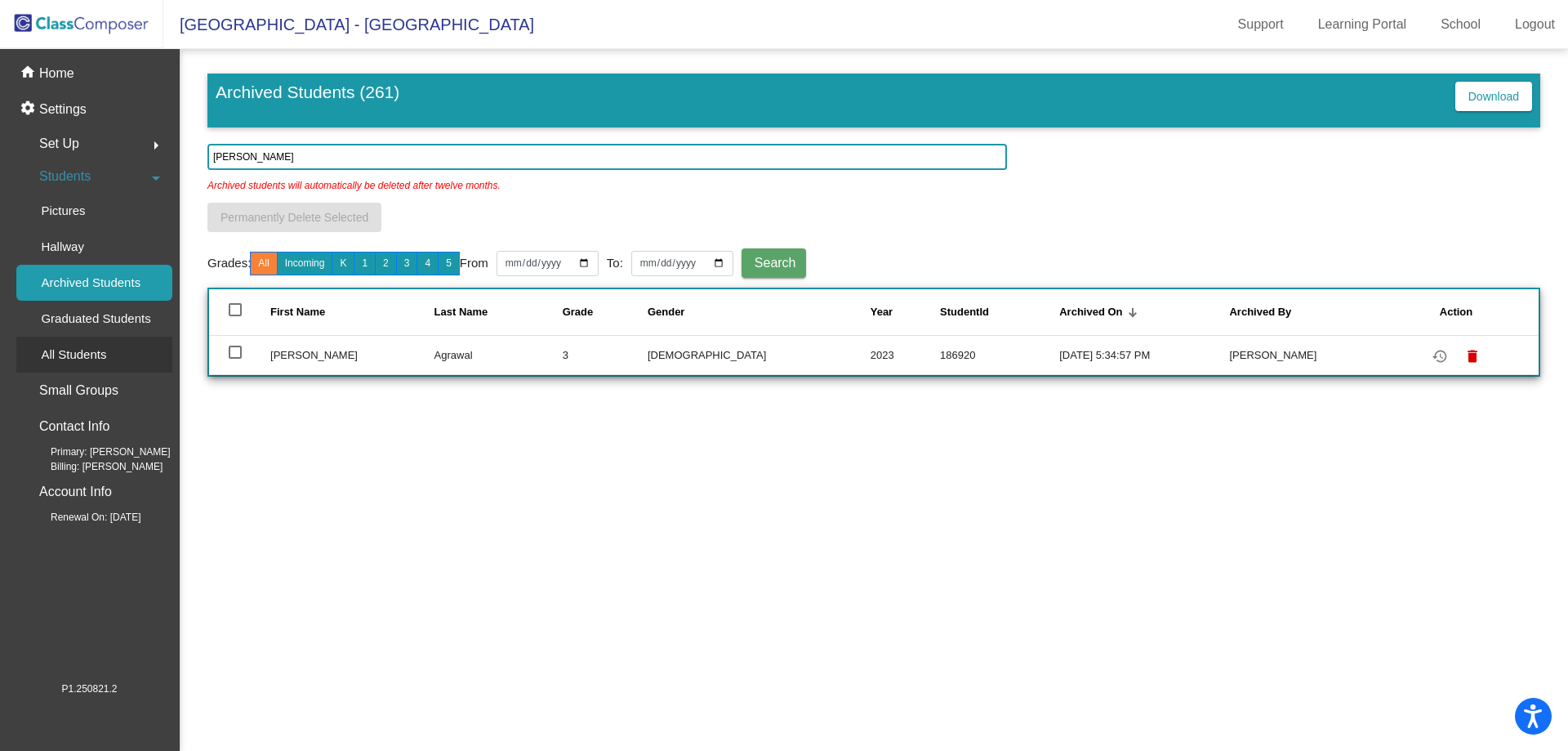
type input "[PERSON_NAME]"
